Goal: Task Accomplishment & Management: Manage account settings

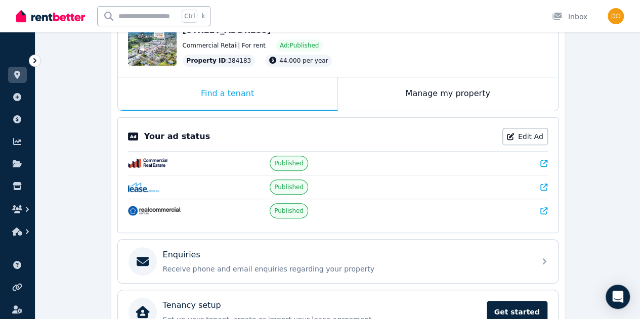
scroll to position [77, 0]
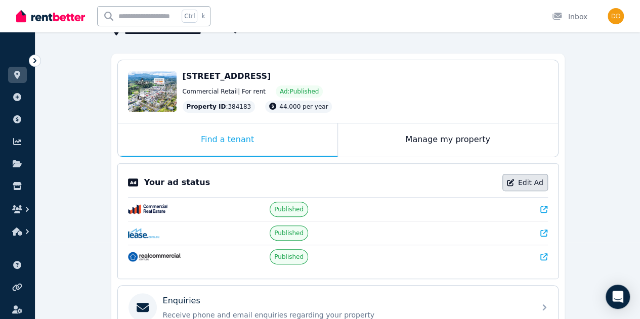
click at [529, 185] on link "Edit Ad" at bounding box center [525, 182] width 46 height 17
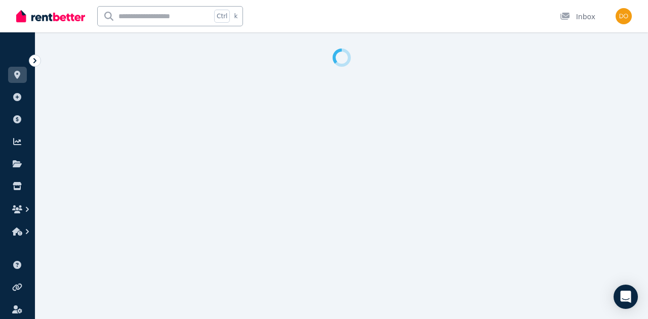
select select "**********"
select select "*********"
select select "**********"
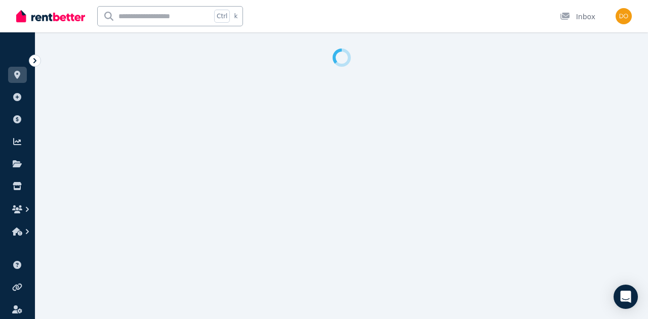
select select "**********"
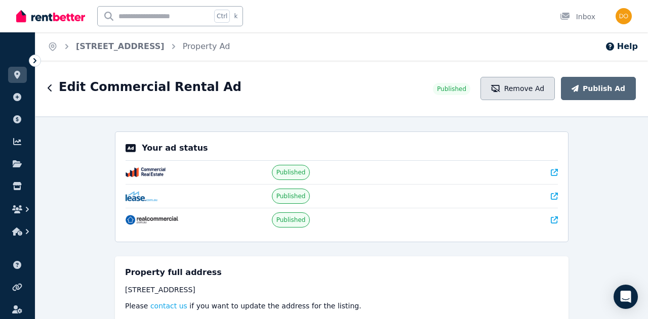
click at [534, 90] on button "Remove Ad" at bounding box center [517, 88] width 74 height 23
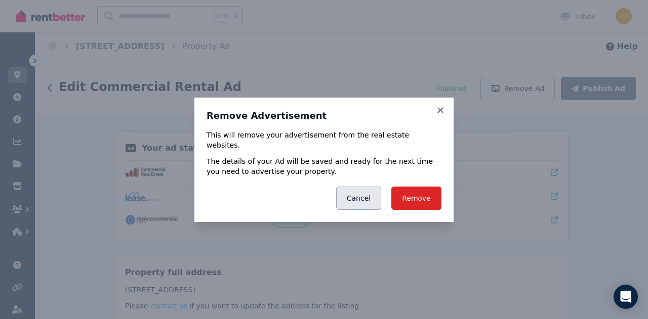
click at [374, 193] on button "Cancel" at bounding box center [358, 198] width 45 height 23
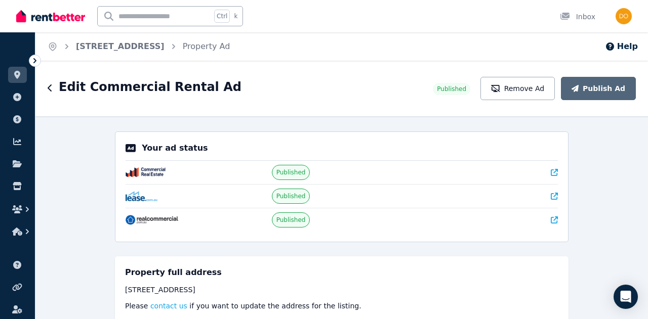
click at [551, 173] on icon at bounding box center [554, 172] width 7 height 7
click at [520, 92] on button "Remove Ad" at bounding box center [517, 88] width 74 height 23
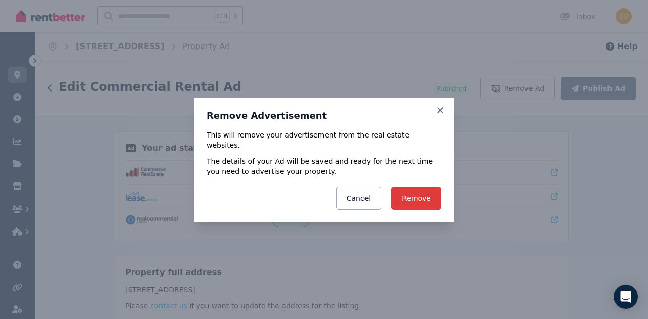
click at [419, 196] on button "Remove" at bounding box center [416, 198] width 50 height 23
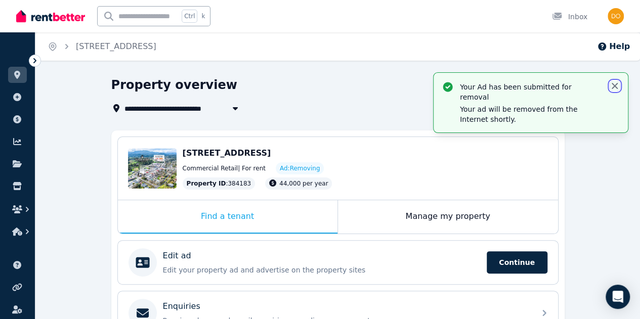
click at [617, 88] on icon "button" at bounding box center [615, 86] width 10 height 10
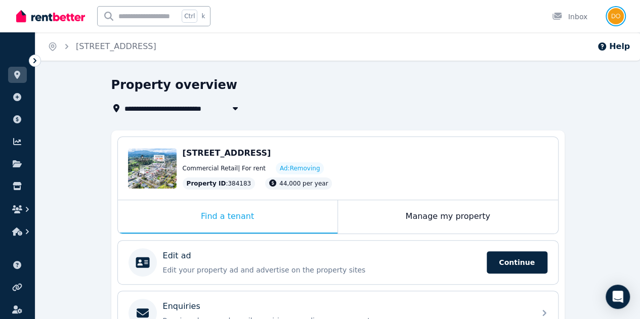
click at [616, 17] on img "button" at bounding box center [616, 16] width 16 height 16
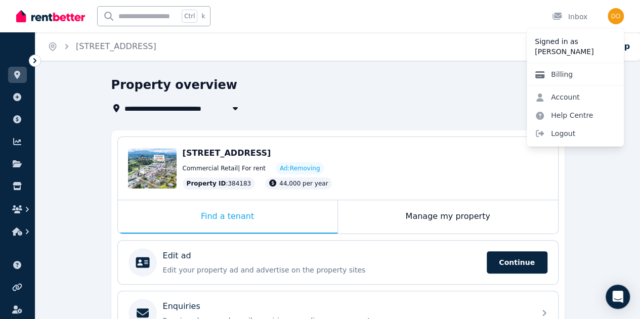
click at [559, 75] on link "Billing" at bounding box center [554, 74] width 54 height 18
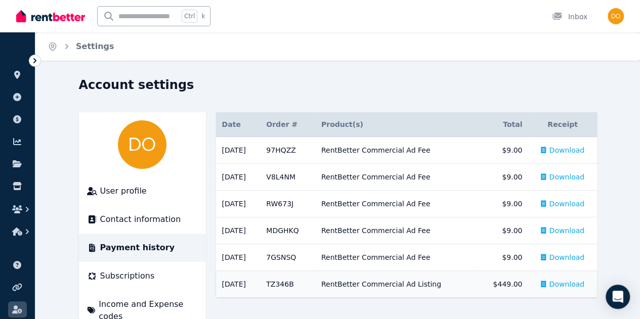
click at [546, 283] on icon at bounding box center [544, 284] width 6 height 7
click at [546, 258] on icon at bounding box center [544, 257] width 6 height 7
click at [576, 230] on div "Download" at bounding box center [563, 231] width 44 height 10
click at [546, 202] on icon at bounding box center [544, 203] width 6 height 7
click at [546, 175] on icon at bounding box center [544, 177] width 6 height 7
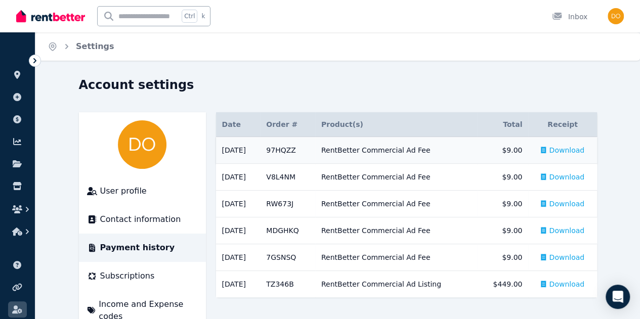
click at [576, 150] on div "Download" at bounding box center [563, 150] width 44 height 10
click at [546, 175] on icon at bounding box center [544, 177] width 6 height 7
click at [546, 204] on icon at bounding box center [544, 203] width 6 height 7
click at [546, 230] on icon at bounding box center [544, 230] width 6 height 7
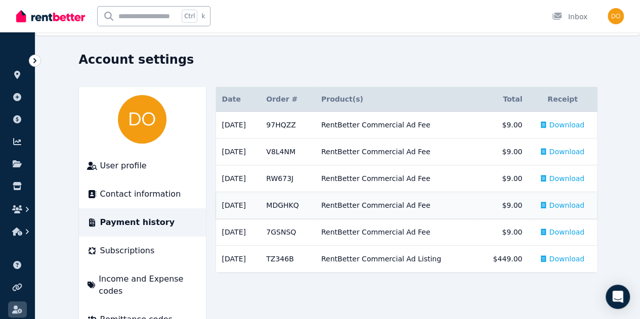
scroll to position [46, 0]
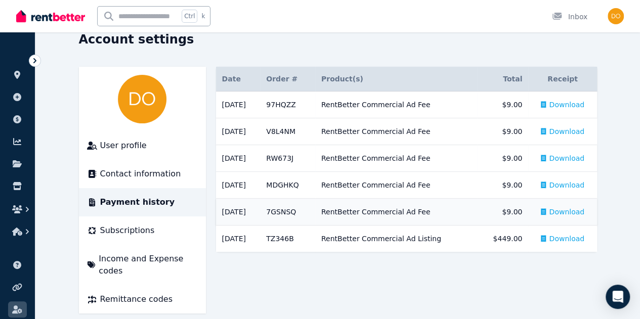
click at [546, 210] on icon at bounding box center [544, 211] width 6 height 7
click at [567, 237] on td "Download" at bounding box center [562, 239] width 68 height 27
click at [546, 238] on icon at bounding box center [544, 238] width 6 height 7
